Goal: Transaction & Acquisition: Purchase product/service

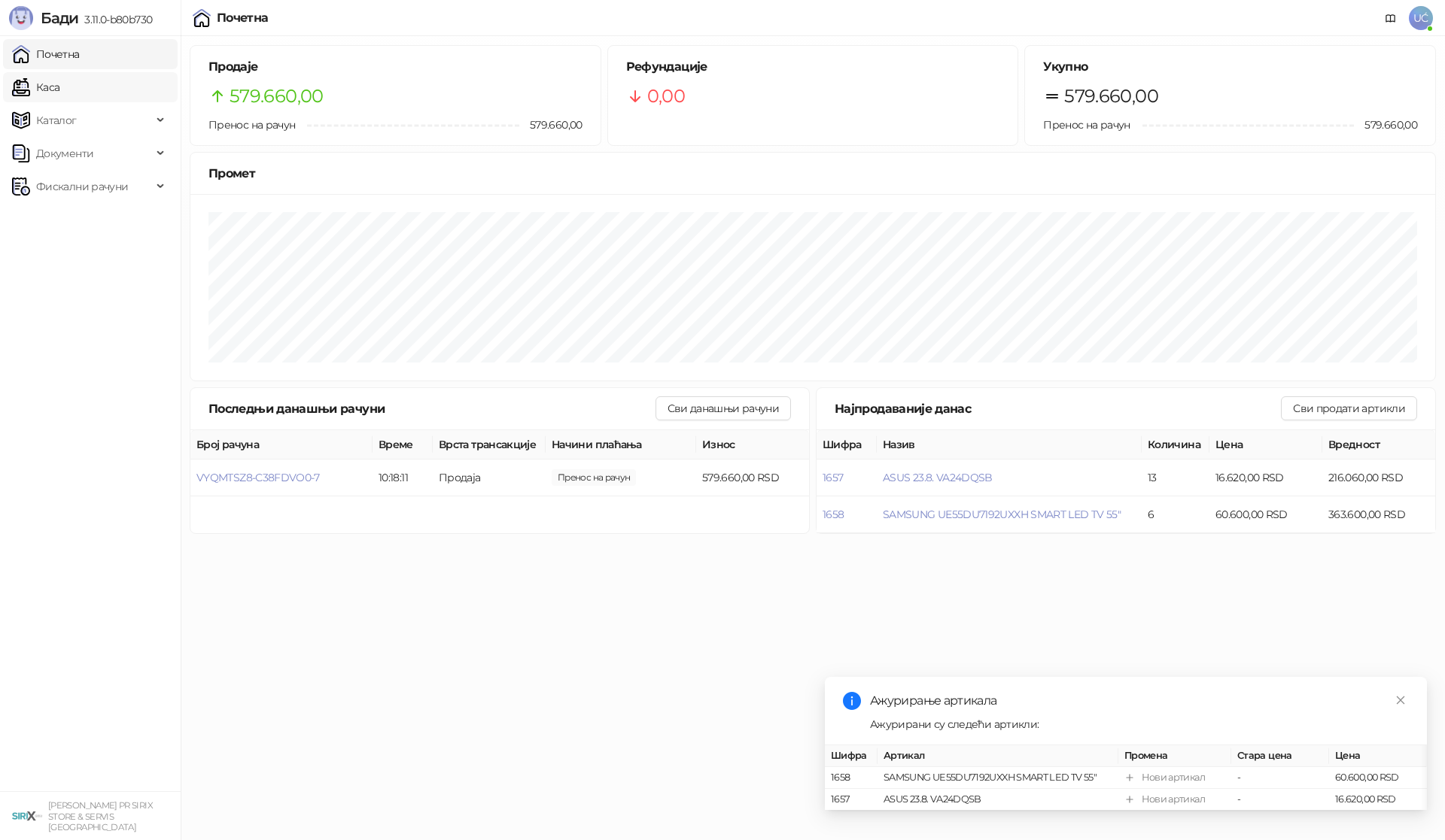
click at [60, 90] on link "Каса" at bounding box center [36, 87] width 47 height 30
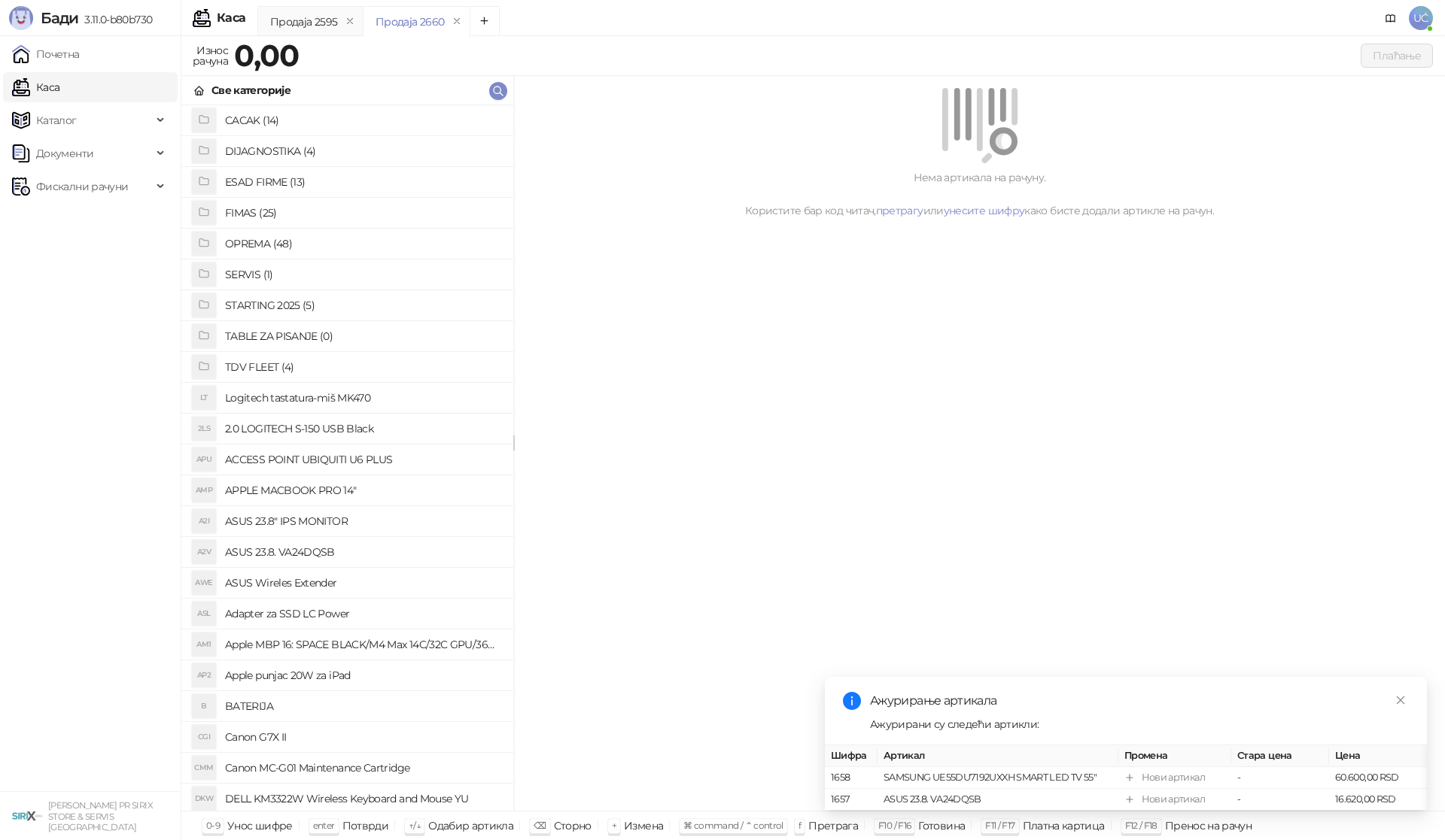
click at [260, 240] on h4 "OPREMA (48)" at bounding box center [363, 243] width 276 height 24
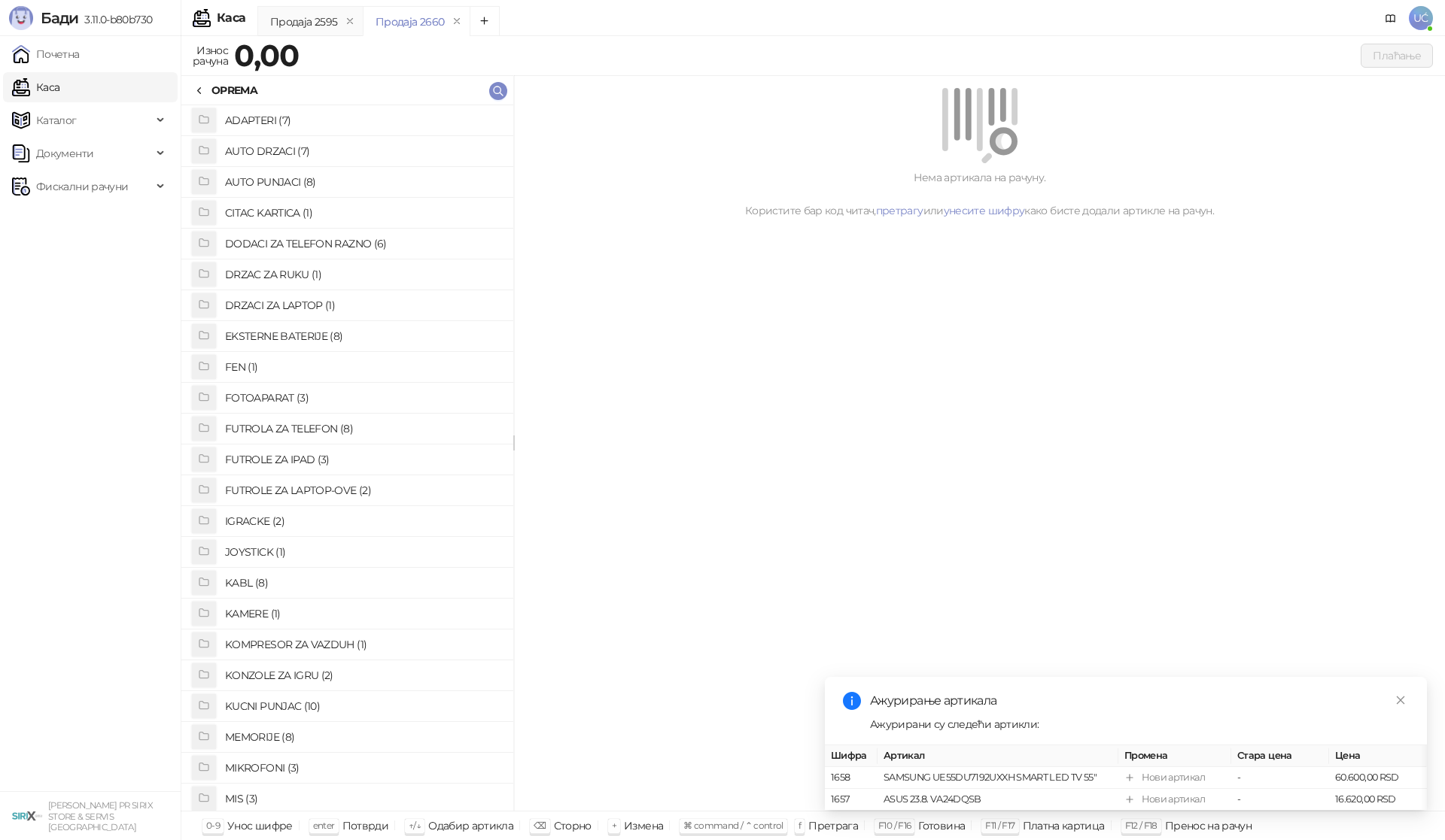
click at [319, 236] on h4 "DODACI ZA TELEFON RAZNO (6)" at bounding box center [363, 243] width 276 height 24
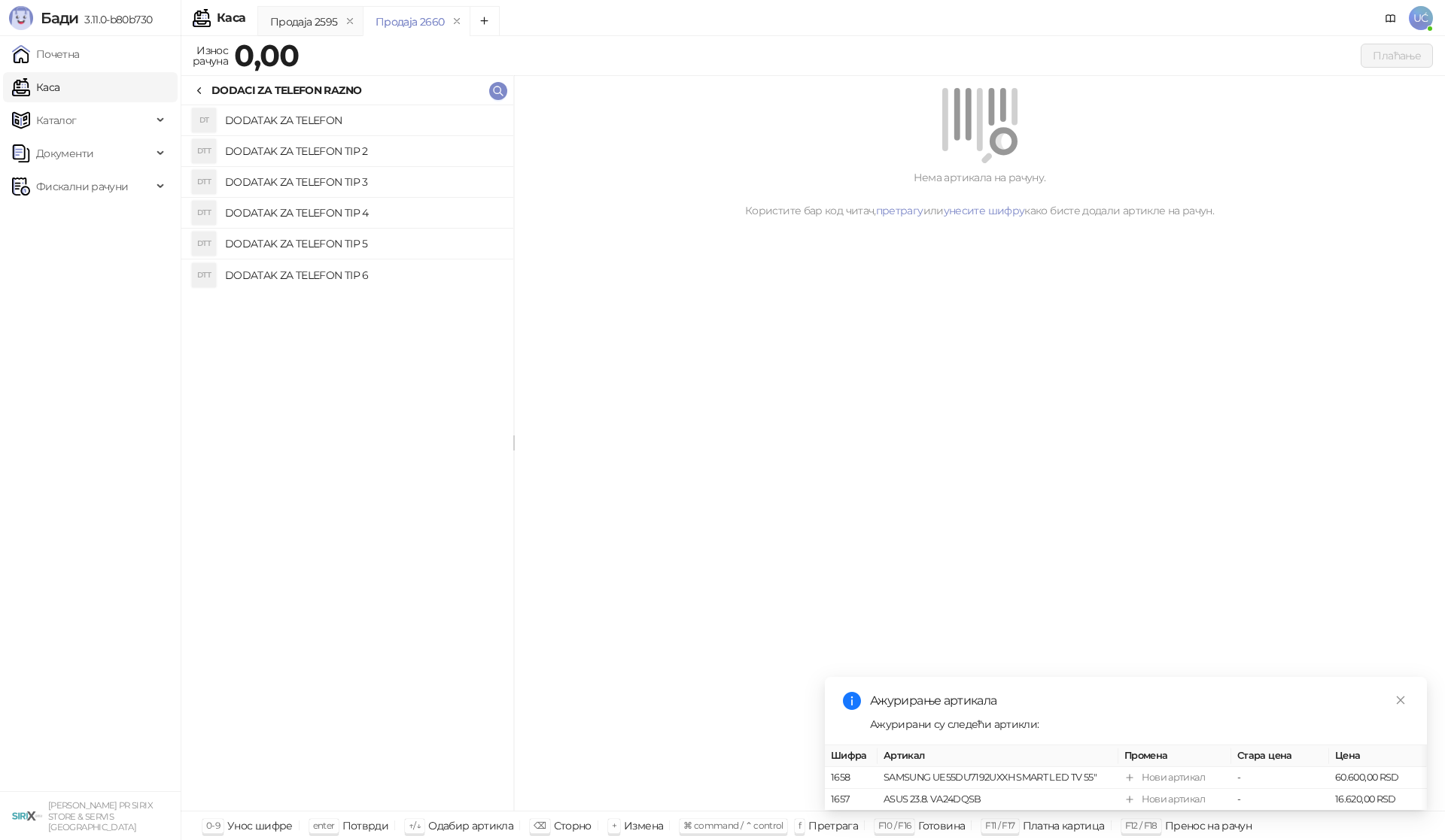
click at [354, 118] on h4 "DODATAK ZA TELEFON" at bounding box center [363, 120] width 276 height 24
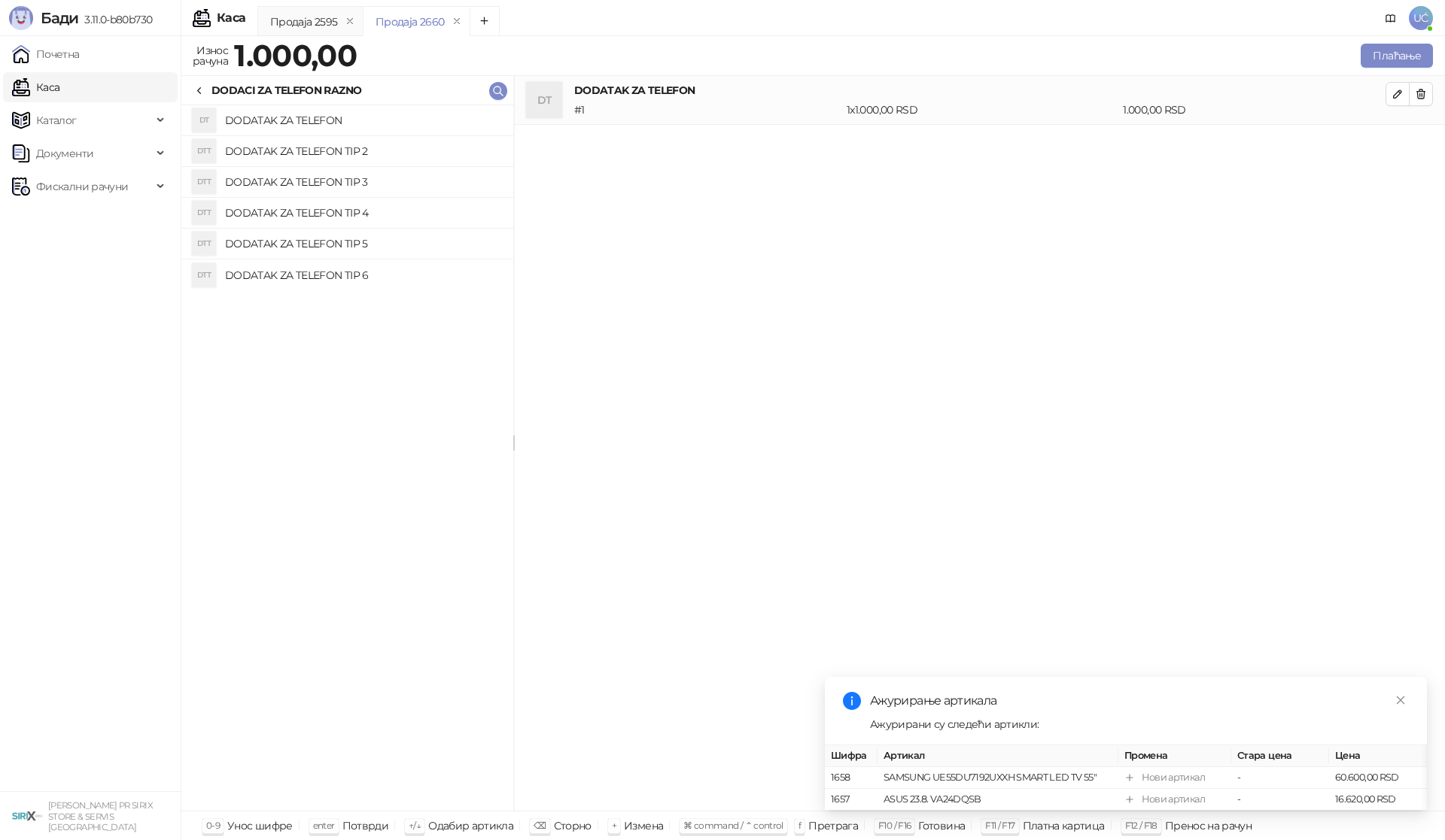
click at [354, 118] on h4 "DODATAK ZA TELEFON" at bounding box center [363, 120] width 276 height 24
click at [1372, 55] on button "Плаћање" at bounding box center [1397, 55] width 72 height 24
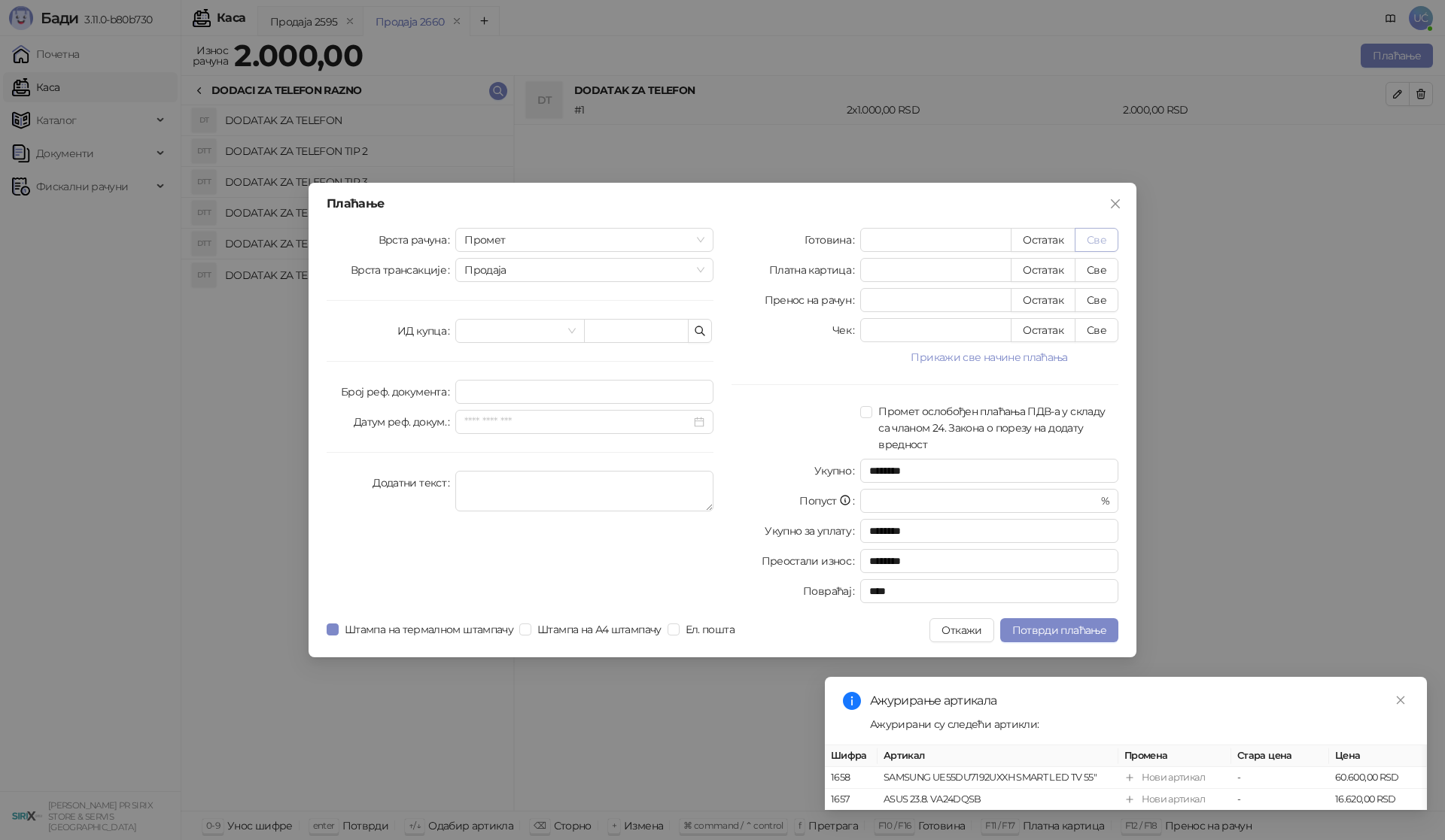
click at [1106, 237] on button "Све" at bounding box center [1096, 240] width 43 height 24
type input "****"
click at [1046, 624] on span "Потврди плаћање" at bounding box center [1060, 630] width 94 height 13
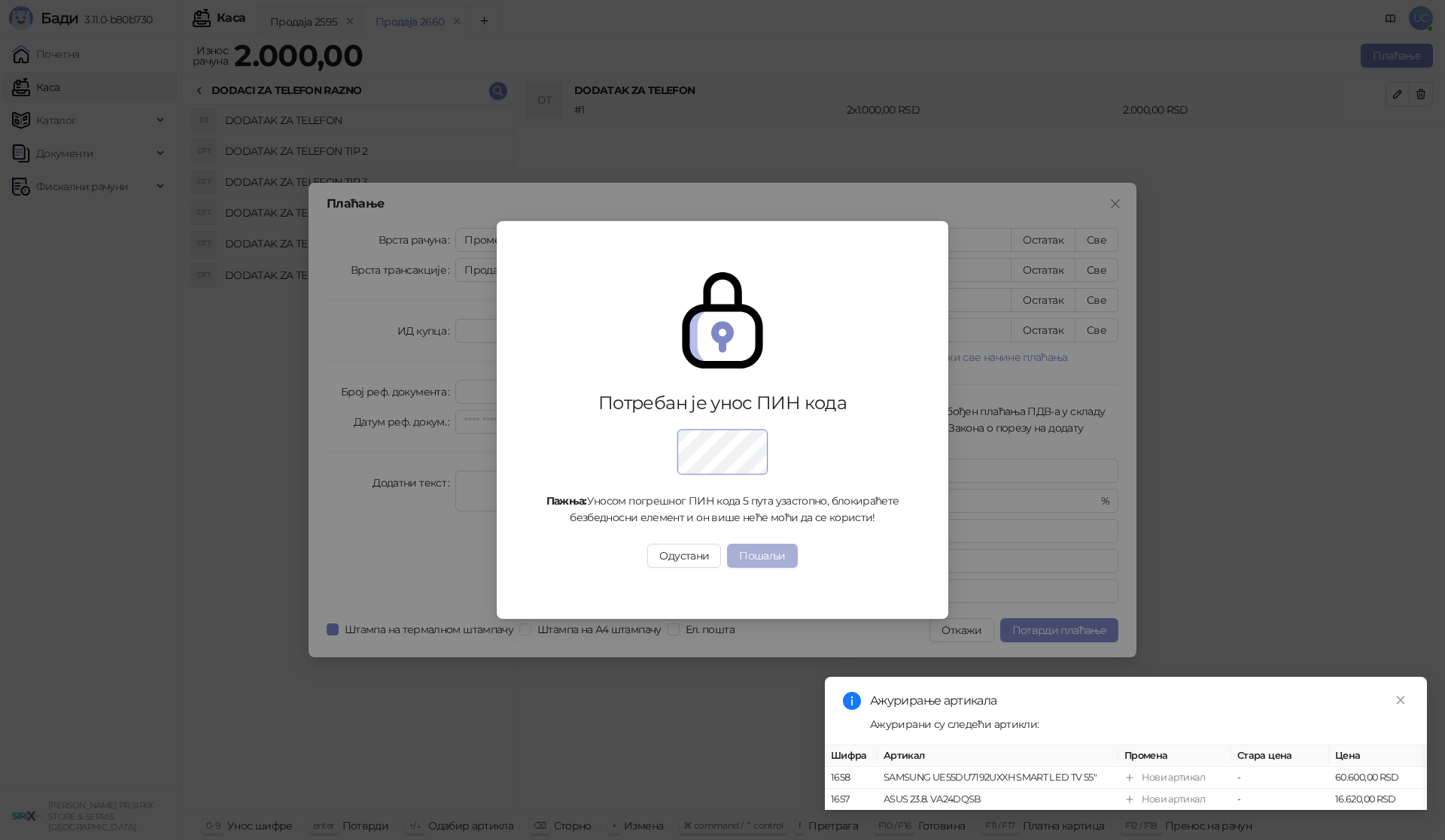
click at [775, 550] on button "Пошаљи" at bounding box center [761, 555] width 70 height 24
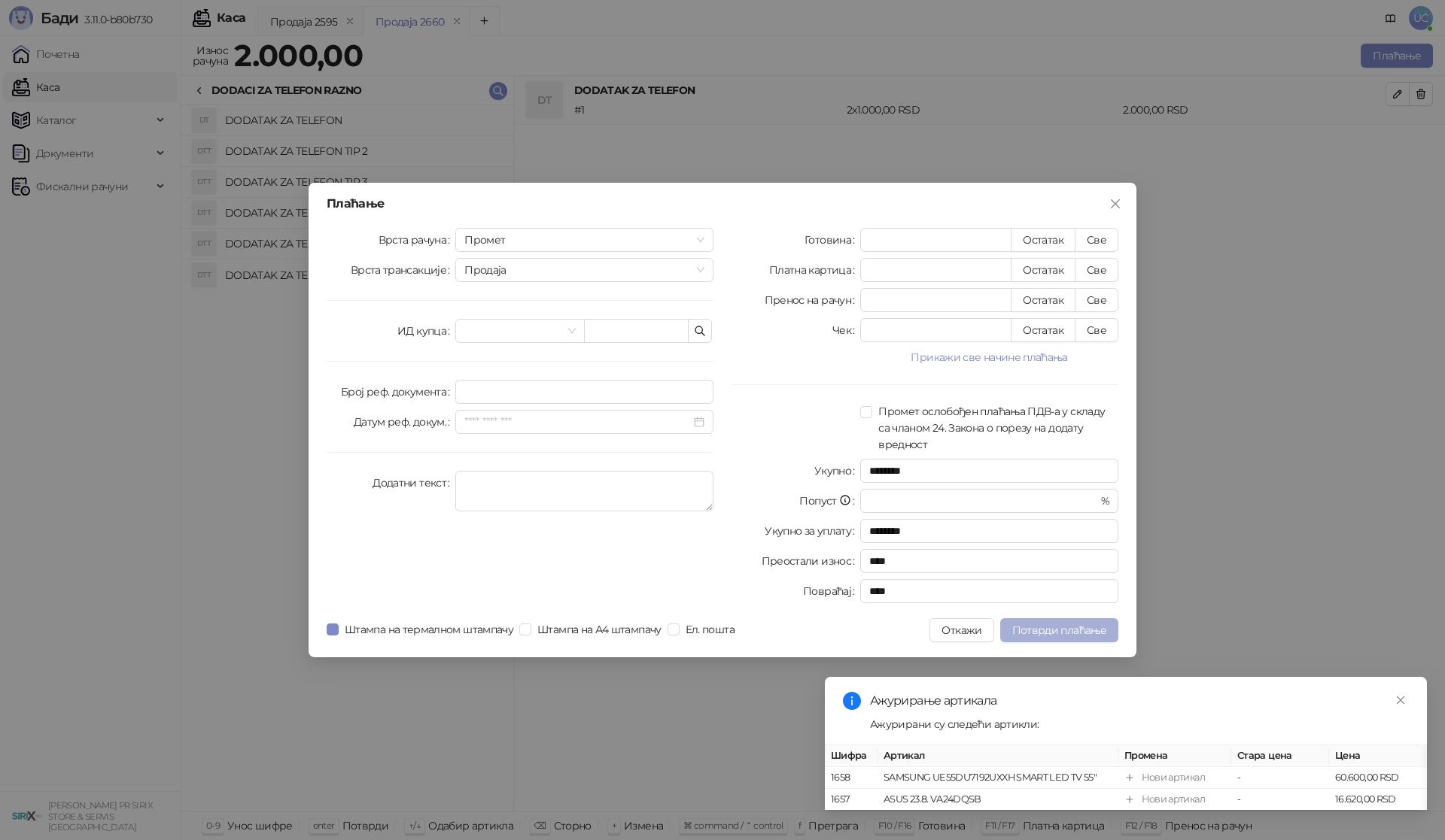
click at [1047, 629] on span "Потврди плаћање" at bounding box center [1060, 630] width 94 height 13
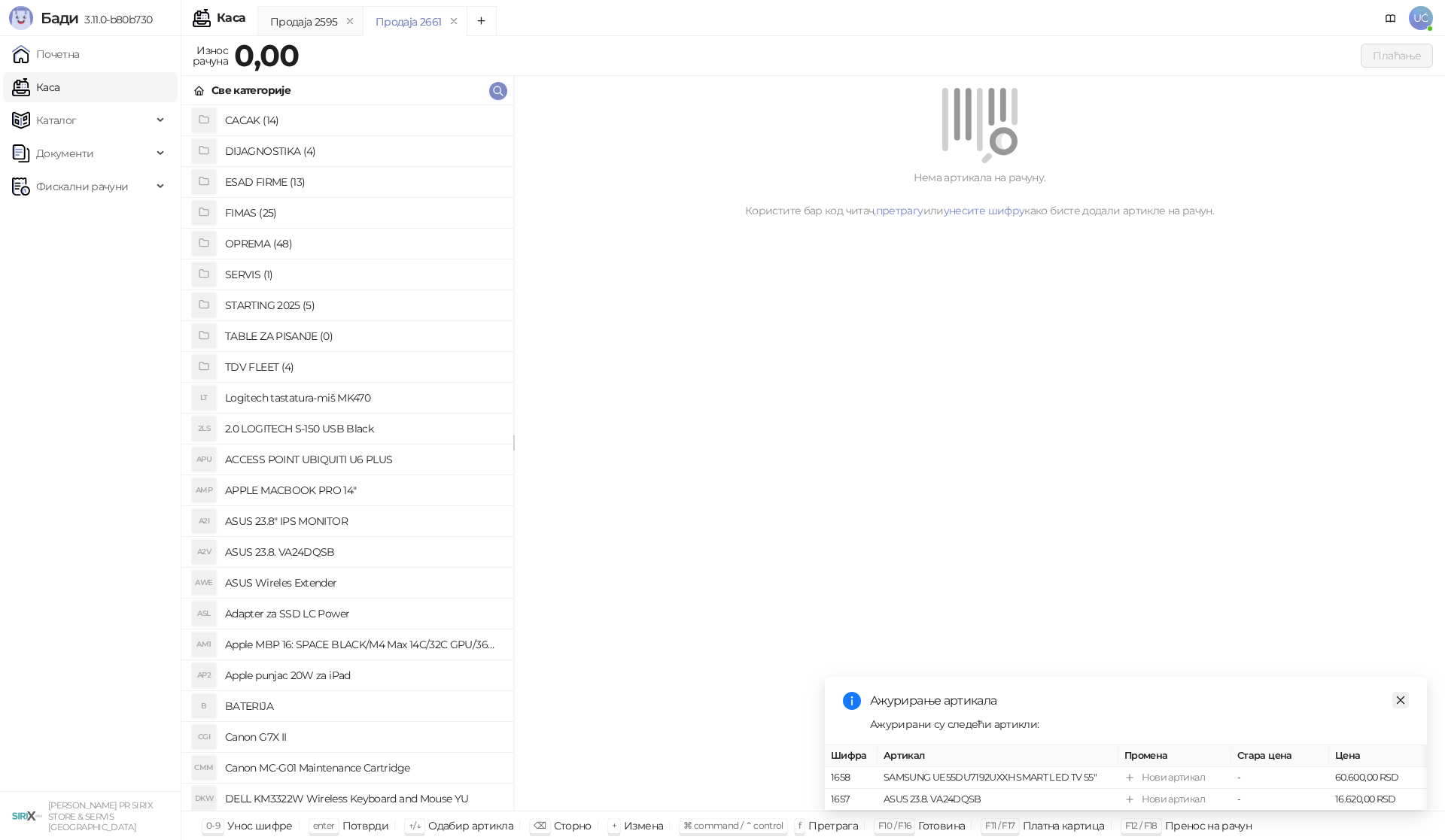
click at [1403, 695] on icon "close" at bounding box center [1401, 700] width 11 height 11
